Goal: Task Accomplishment & Management: Manage account settings

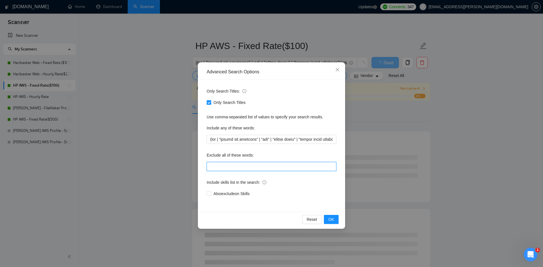
click at [221, 164] on input "text" at bounding box center [272, 166] width 130 height 9
paste input "analyst, "full-stack", fullstack, "full stack", developer, "Individual Freelanc…"
type input "analyst, "full-stack", fullstack, "full stack", developer, "Individual Freelanc…"
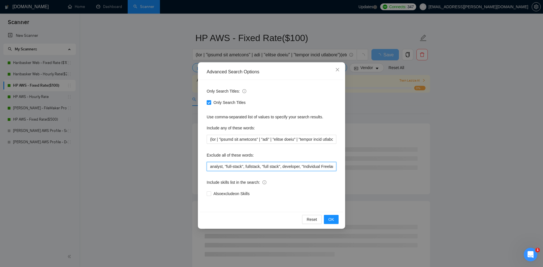
scroll to position [14, 0]
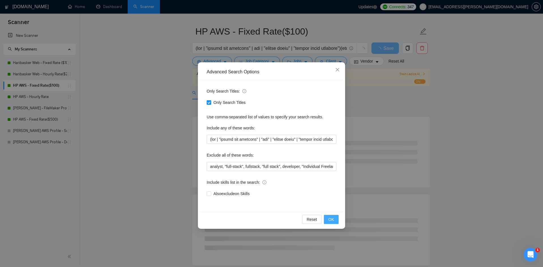
click at [329, 216] on button "OK" at bounding box center [331, 219] width 15 height 9
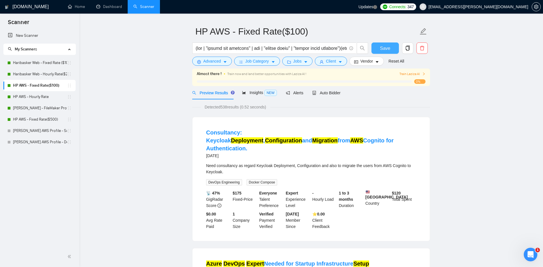
click at [385, 46] on span "Save" at bounding box center [385, 48] width 10 height 7
click at [47, 98] on link "HP AWS - Hourly Rate" at bounding box center [40, 96] width 54 height 11
click at [331, 93] on span "Auto Bidder" at bounding box center [326, 93] width 28 height 5
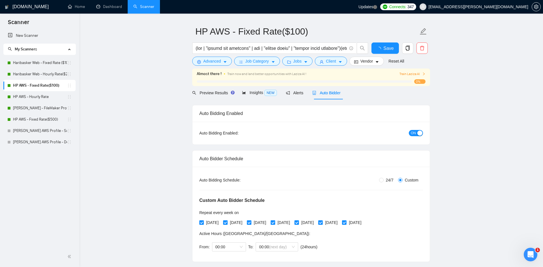
checkbox input "true"
click at [420, 74] on span "Train Laziza AI" at bounding box center [412, 73] width 26 height 5
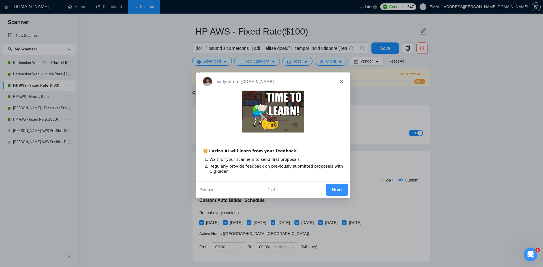
click at [336, 188] on button "Next" at bounding box center [337, 190] width 22 height 12
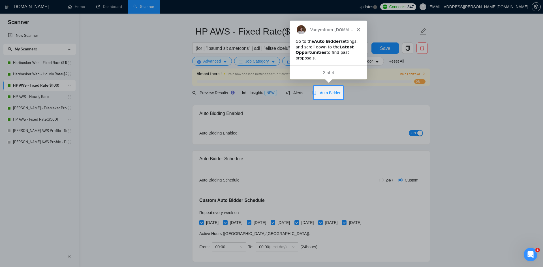
click at [329, 91] on span "Auto Bidder" at bounding box center [326, 93] width 28 height 5
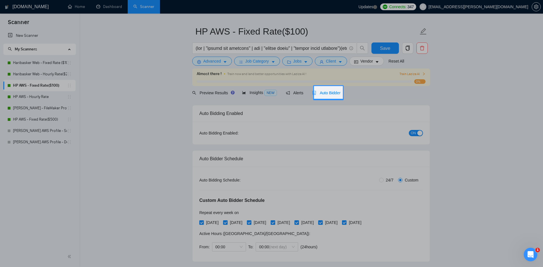
click at [332, 91] on span "Auto Bidder" at bounding box center [326, 93] width 28 height 5
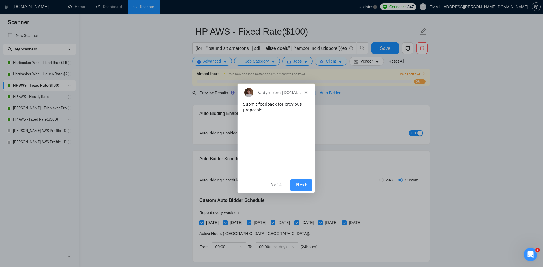
scroll to position [29, 0]
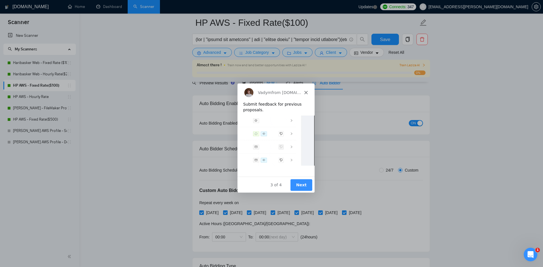
click at [304, 185] on button "Next" at bounding box center [301, 185] width 22 height 12
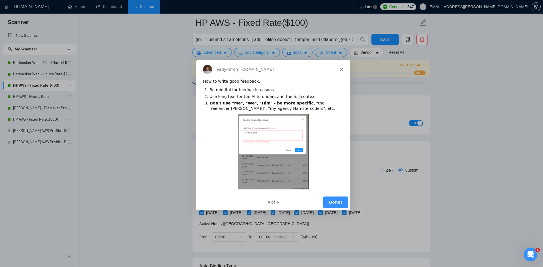
click at [331, 197] on button "Done!" at bounding box center [335, 202] width 25 height 12
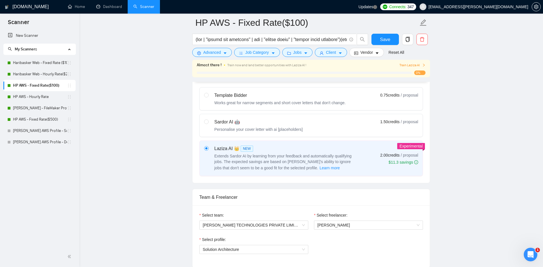
scroll to position [261, 0]
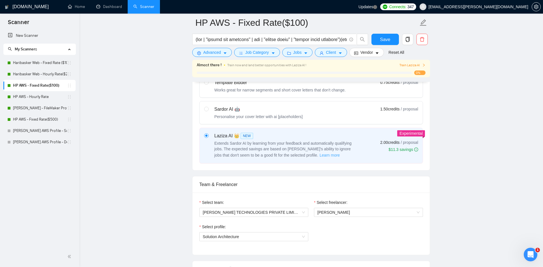
click at [320, 155] on span "Learn more" at bounding box center [330, 155] width 20 height 6
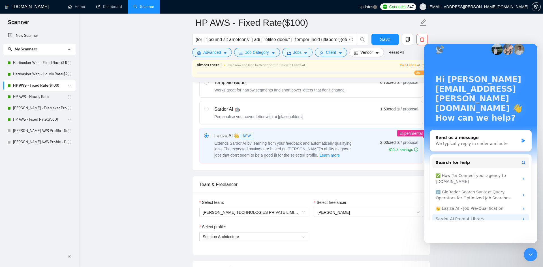
scroll to position [0, 0]
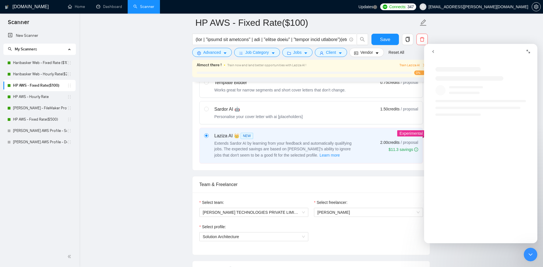
click at [480, 232] on div "Intercom messenger" at bounding box center [486, 190] width 113 height 98
click at [243, 164] on div "Select your bidding algorithm: Choose the algorithm for you bidding. The price …" at bounding box center [310, 106] width 237 height 129
click at [530, 53] on button "Expand window" at bounding box center [528, 51] width 11 height 11
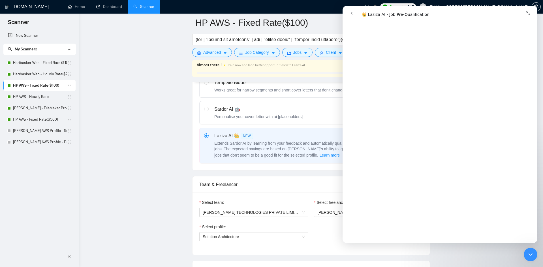
click at [532, 10] on button "Collapse window" at bounding box center [528, 13] width 11 height 11
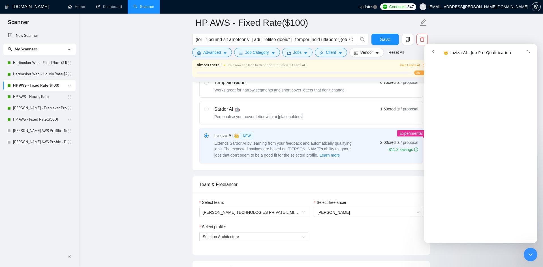
click at [531, 261] on div "Close Intercom Messenger" at bounding box center [531, 255] width 14 height 14
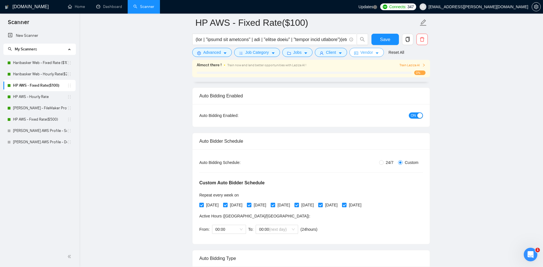
scroll to position [33, 0]
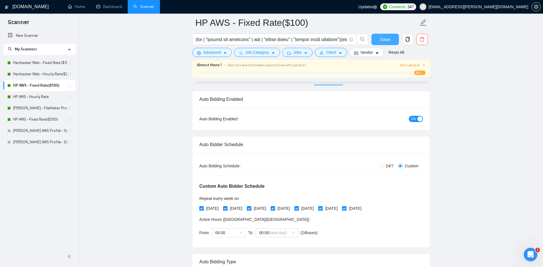
click at [383, 41] on span "Save" at bounding box center [385, 39] width 10 height 7
click at [39, 122] on link "HP AWS - Fixed Rate($500)" at bounding box center [40, 119] width 54 height 11
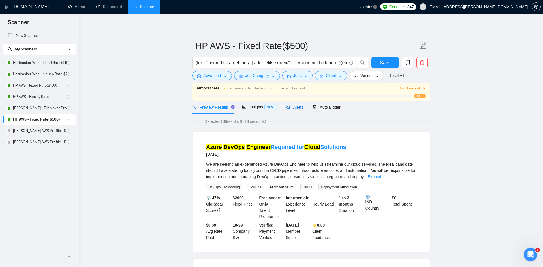
click at [298, 110] on span "Alerts" at bounding box center [295, 107] width 18 height 5
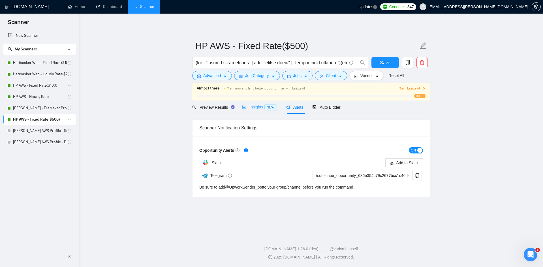
click at [259, 102] on div "Insights NEW" at bounding box center [259, 106] width 35 height 13
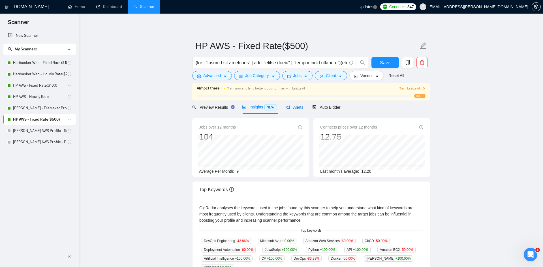
click at [298, 107] on span "Alerts" at bounding box center [295, 107] width 18 height 5
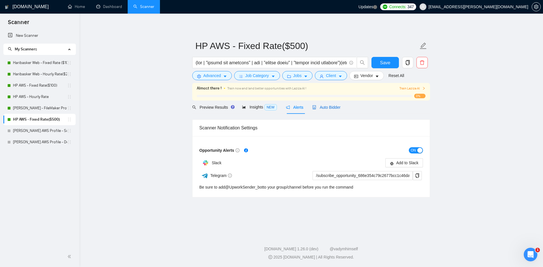
click at [329, 109] on span "Auto Bidder" at bounding box center [326, 107] width 28 height 5
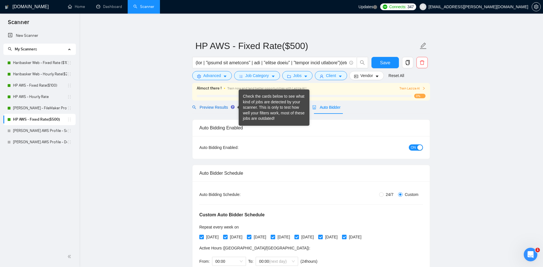
click at [217, 108] on span "Preview Results" at bounding box center [212, 107] width 41 height 5
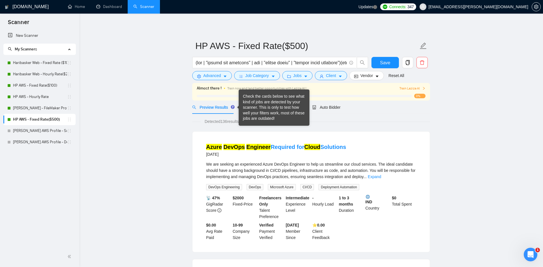
click at [257, 109] on div "Check the cards below to see what kind of jobs are detected by your scanner. Th…" at bounding box center [274, 108] width 62 height 28
click at [326, 122] on div "Detected 136 results (0.73 seconds)" at bounding box center [311, 121] width 238 height 6
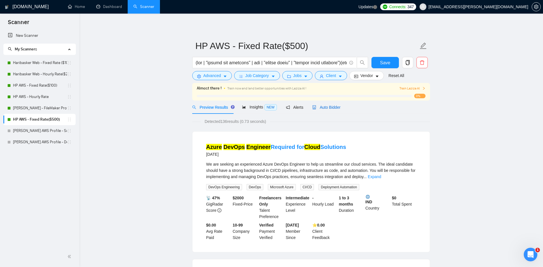
click at [333, 108] on span "Auto Bidder" at bounding box center [326, 107] width 28 height 5
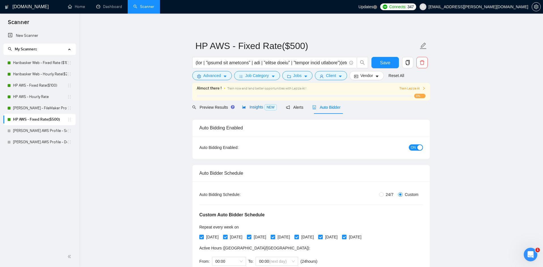
click at [261, 106] on span "Insights NEW" at bounding box center [259, 107] width 35 height 5
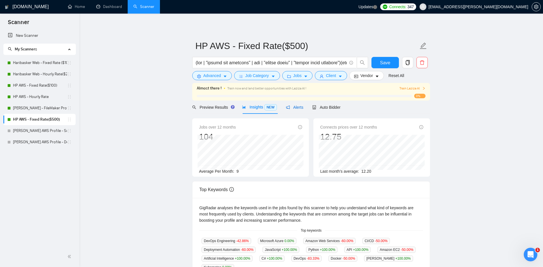
click at [299, 107] on span "Alerts" at bounding box center [295, 107] width 18 height 5
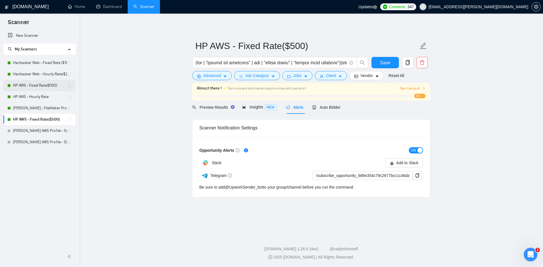
click at [41, 83] on link "HP AWS - Fixed Rate($100)" at bounding box center [40, 85] width 54 height 11
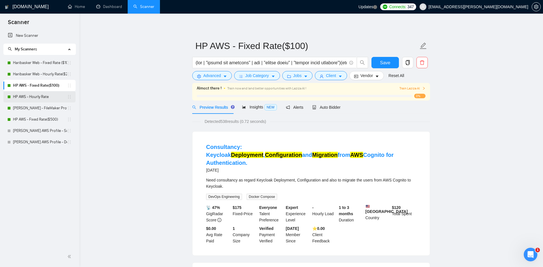
click at [42, 97] on link "HP AWS - Hourly Rate" at bounding box center [40, 96] width 54 height 11
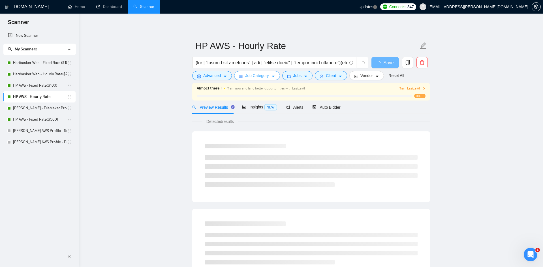
click at [249, 78] on span "Job Category" at bounding box center [256, 75] width 23 height 6
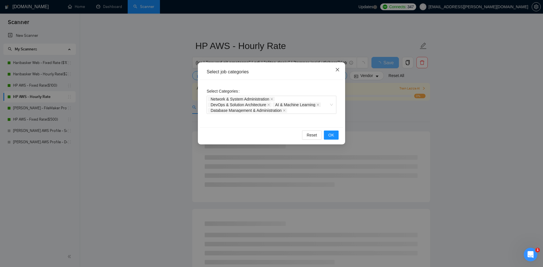
click at [337, 72] on span "Close" at bounding box center [337, 69] width 15 height 15
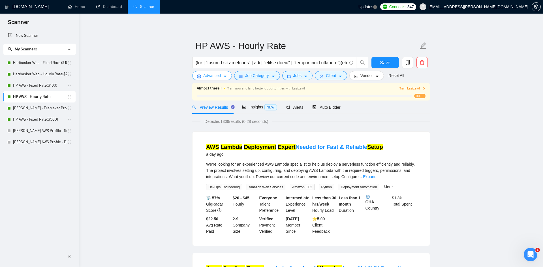
click at [223, 78] on button "Advanced" at bounding box center [212, 75] width 40 height 9
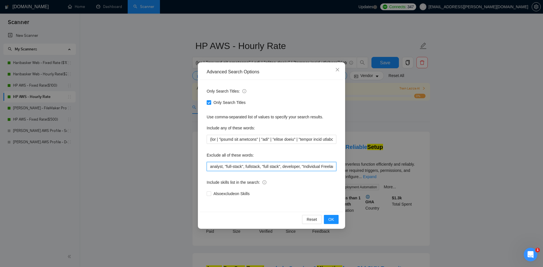
click at [245, 164] on input "analyst, "full-stack", fullstack, "full stack", developer, "Individual Freelanc…" at bounding box center [272, 166] width 130 height 9
click at [333, 221] on span "OK" at bounding box center [331, 219] width 6 height 6
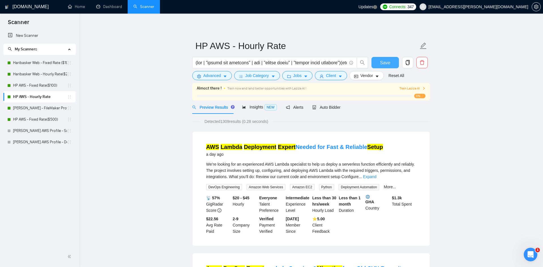
click at [384, 63] on span "Save" at bounding box center [385, 62] width 10 height 7
click at [48, 120] on link "HP AWS - Fixed Rate($500)" at bounding box center [40, 119] width 54 height 11
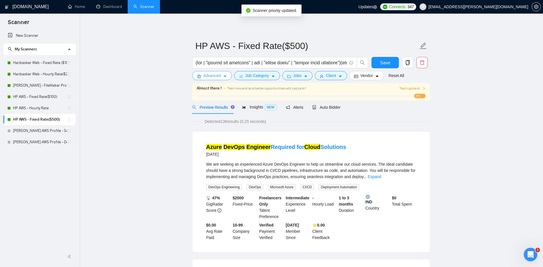
click at [219, 76] on span "Advanced" at bounding box center [212, 75] width 18 height 6
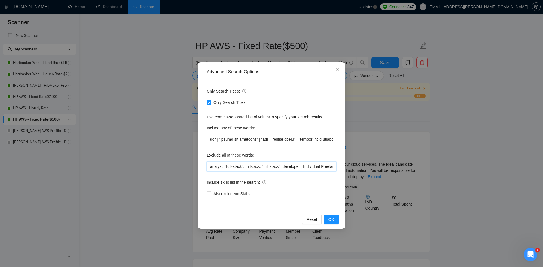
click at [228, 168] on input "analyst, "full-stack", fullstack, "full stack", developer, "Individual Freelanc…" at bounding box center [272, 166] width 130 height 9
click at [333, 220] on span "OK" at bounding box center [331, 219] width 6 height 6
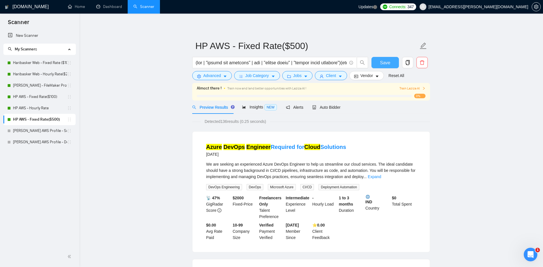
click at [381, 61] on span "Save" at bounding box center [385, 62] width 10 height 7
click at [39, 111] on link "HP AWS - Hourly Rate" at bounding box center [40, 107] width 54 height 11
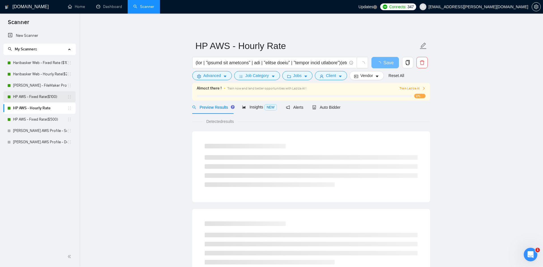
click at [45, 97] on link "HP AWS - Fixed Rate($100)" at bounding box center [40, 96] width 54 height 11
click at [49, 87] on link "[PERSON_NAME] - FileMaker Profile" at bounding box center [40, 85] width 54 height 11
